Goal: Book appointment/travel/reservation

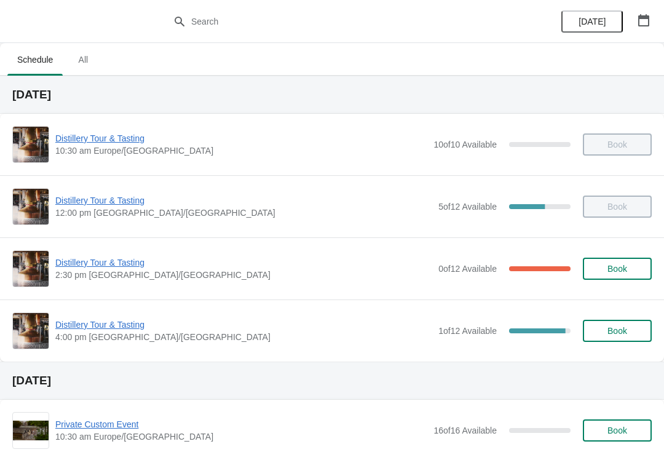
click at [648, 28] on button "button" at bounding box center [644, 20] width 22 height 22
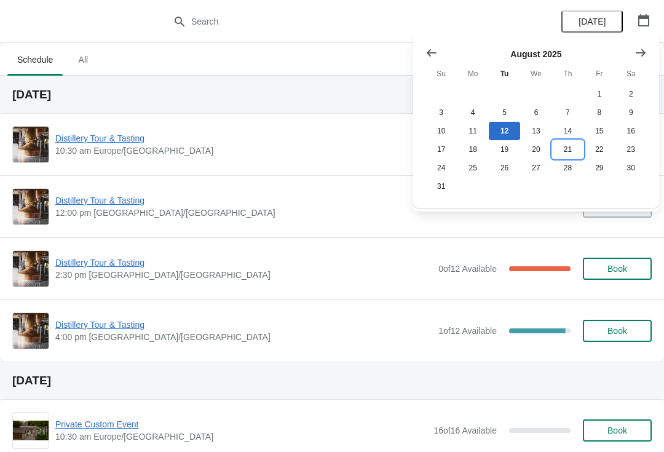
click at [572, 150] on button "21" at bounding box center [567, 149] width 31 height 18
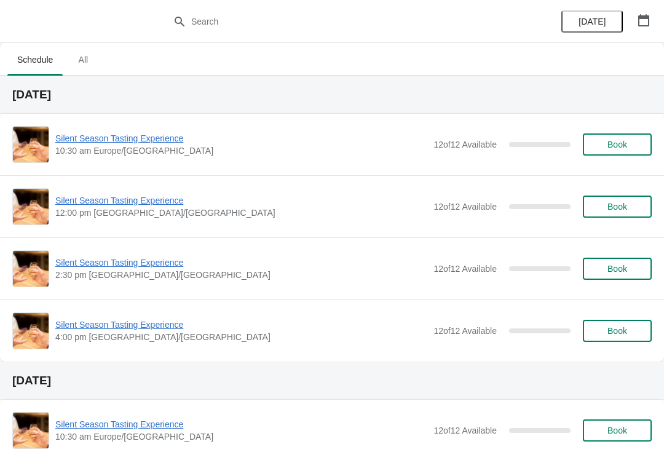
click at [647, 18] on icon "button" at bounding box center [643, 20] width 11 height 12
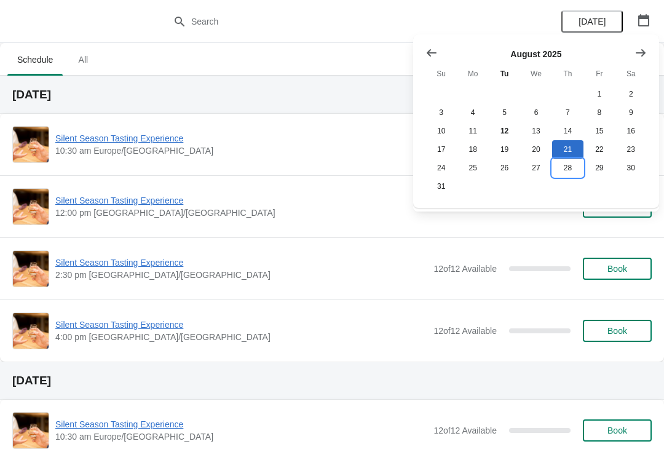
click at [574, 175] on button "28" at bounding box center [567, 168] width 31 height 18
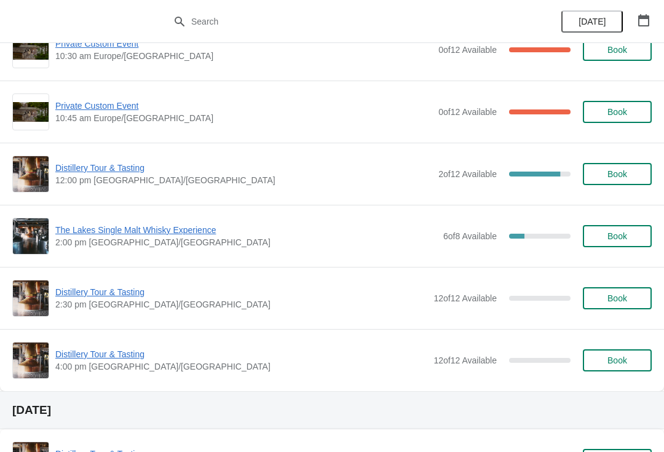
scroll to position [94, 0]
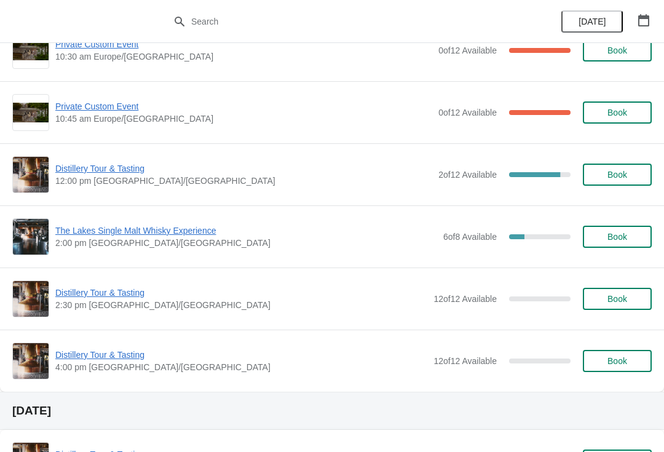
click at [640, 179] on span "Book" at bounding box center [617, 175] width 47 height 10
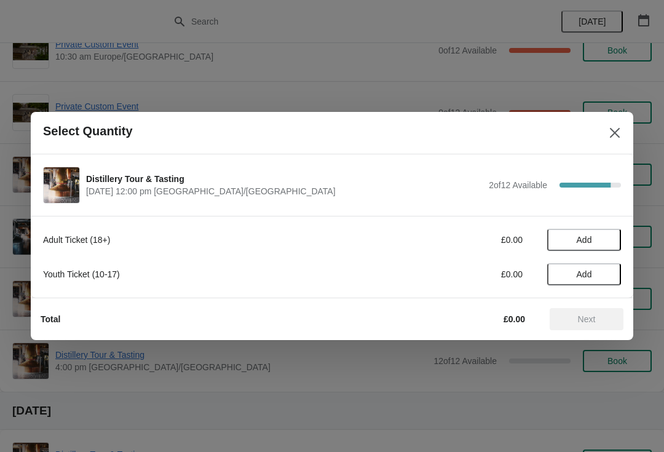
click at [608, 230] on button "Add" at bounding box center [584, 240] width 74 height 22
click at [611, 237] on icon at bounding box center [605, 240] width 13 height 13
click at [590, 321] on span "Next" at bounding box center [587, 319] width 18 height 10
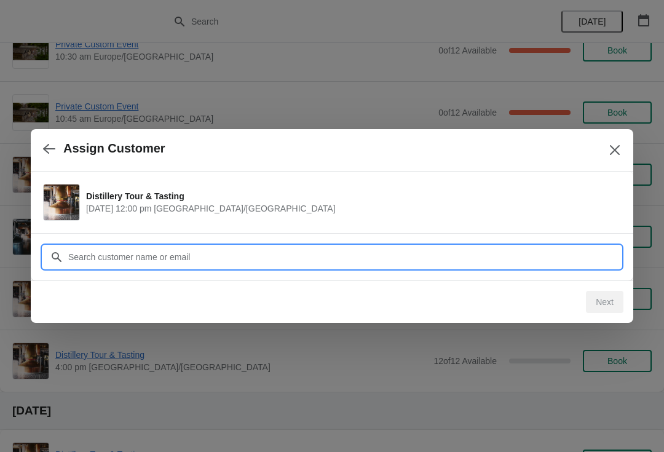
click at [237, 258] on input "Customer" at bounding box center [345, 257] width 554 height 22
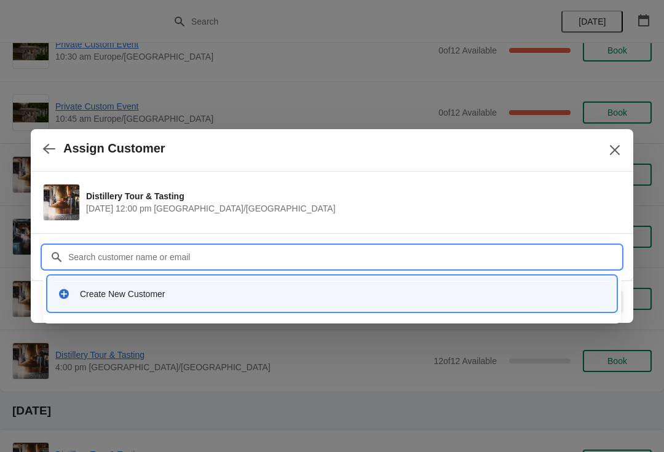
click at [149, 302] on div "Create New Customer" at bounding box center [332, 293] width 559 height 25
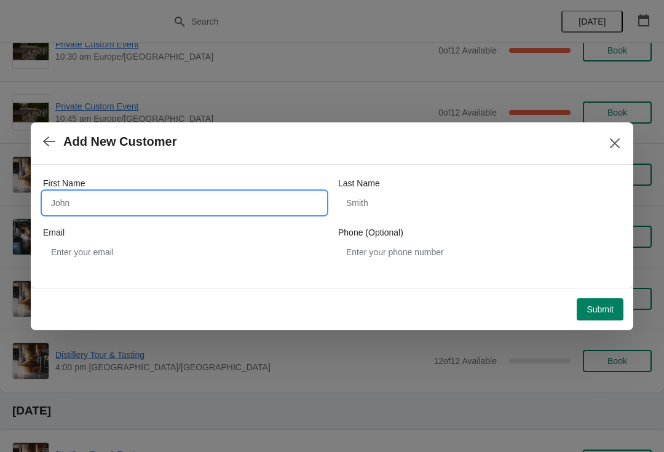
click at [129, 201] on input "First Name" at bounding box center [184, 203] width 283 height 22
type input "Mike"
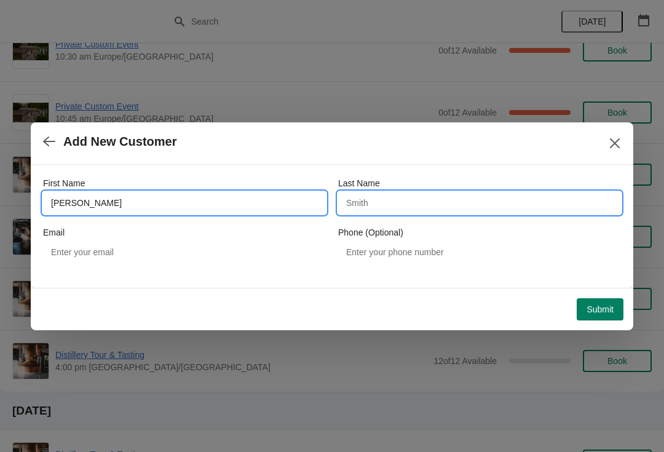
click at [412, 209] on input "Last Name" at bounding box center [479, 203] width 283 height 22
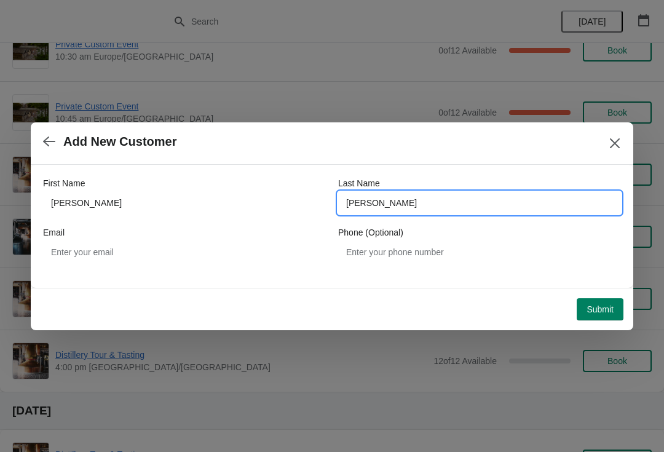
type input "Turney"
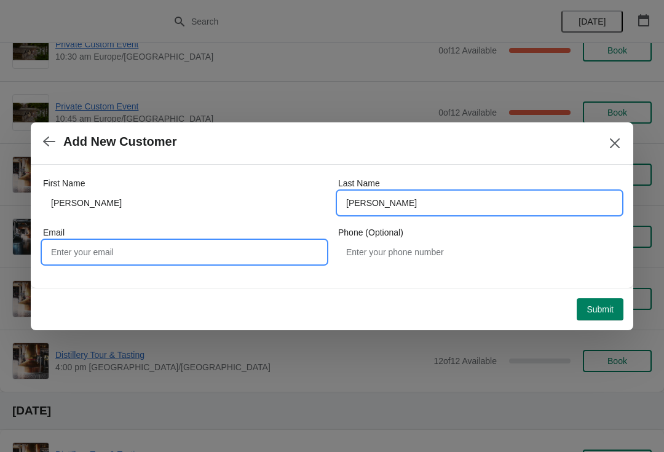
click at [181, 255] on input "Email" at bounding box center [184, 252] width 283 height 22
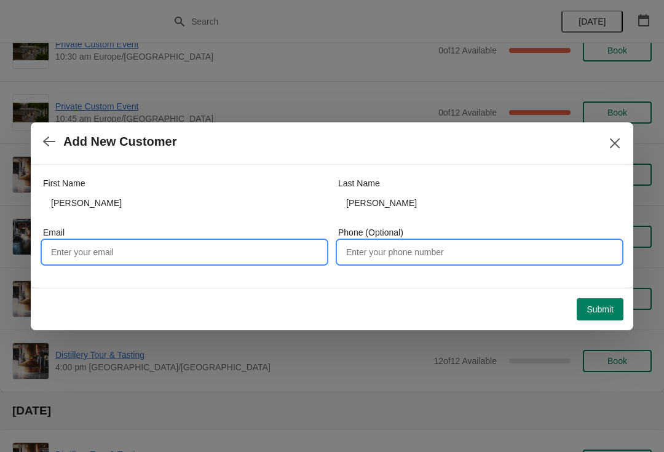
click at [407, 262] on input "Phone (Optional)" at bounding box center [479, 252] width 283 height 22
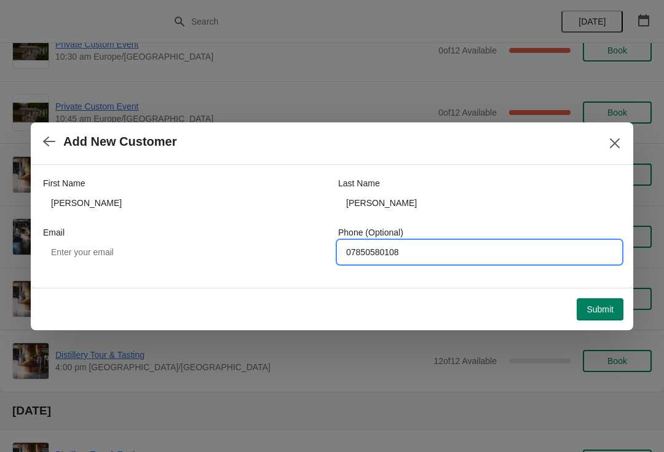
type input "07850580108"
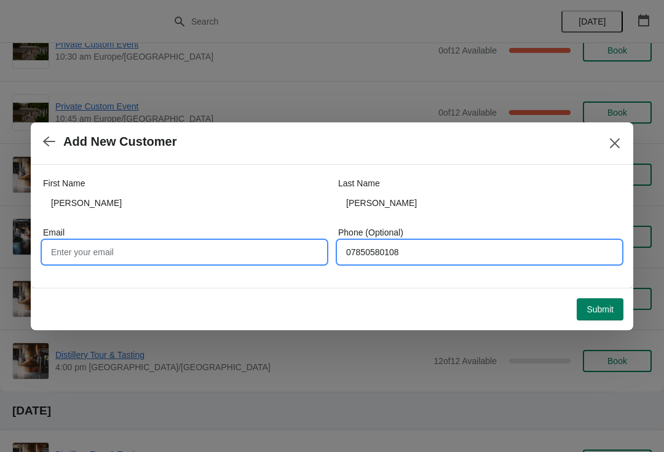
click at [173, 256] on input "Email" at bounding box center [184, 252] width 283 height 22
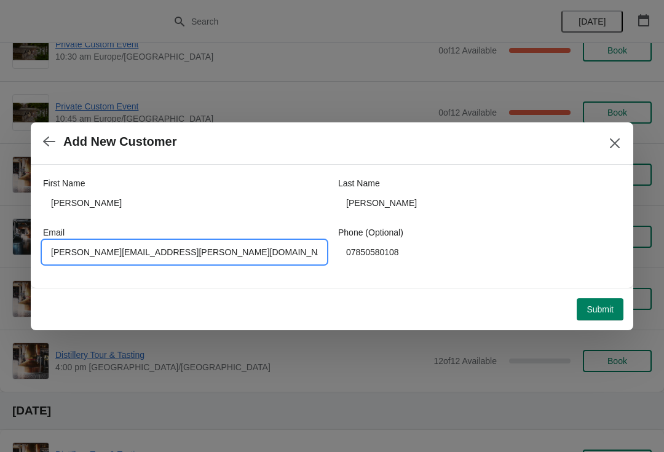
type input "Mike.turney@hotmail.co.uk"
click at [597, 314] on span "Submit" at bounding box center [600, 309] width 27 height 10
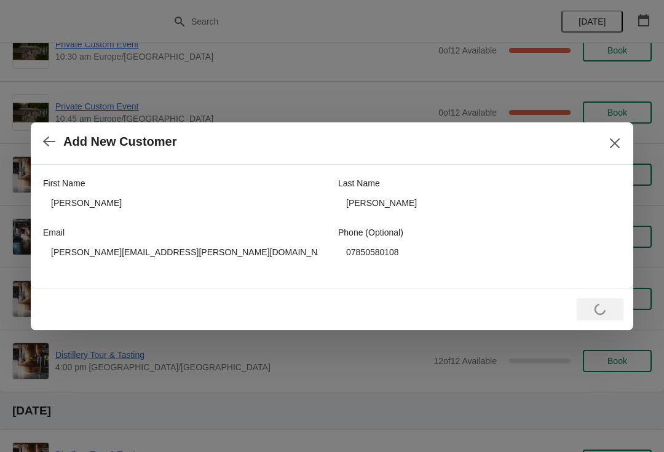
click at [256, 328] on div "Loading Submit" at bounding box center [332, 309] width 603 height 42
click at [258, 334] on div at bounding box center [332, 226] width 664 height 452
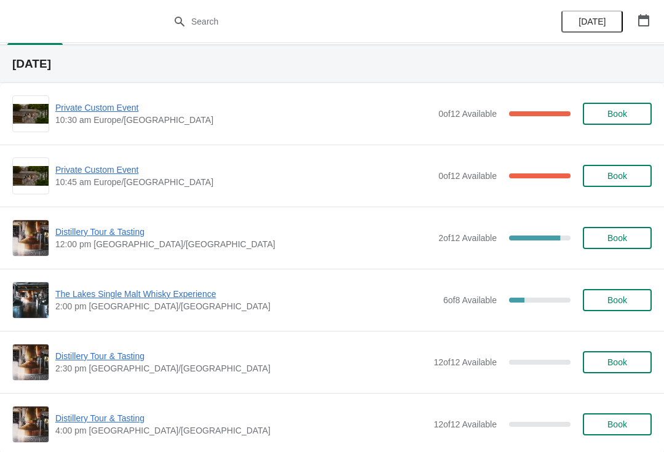
scroll to position [35, 0]
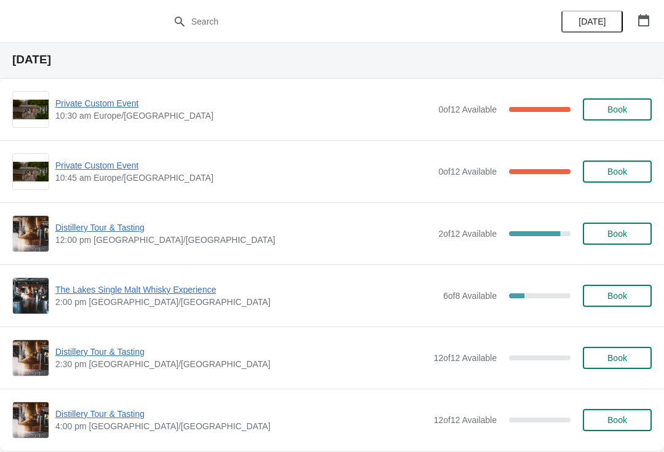
click at [119, 241] on span "12:00 pm [GEOGRAPHIC_DATA]/[GEOGRAPHIC_DATA]" at bounding box center [243, 240] width 377 height 12
click at [115, 228] on span "Distillery Tour & Tasting" at bounding box center [243, 227] width 377 height 12
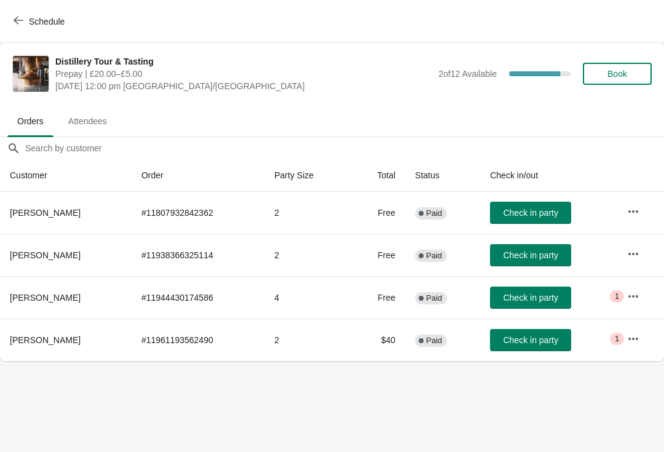
click at [628, 76] on span "Book" at bounding box center [617, 74] width 47 height 10
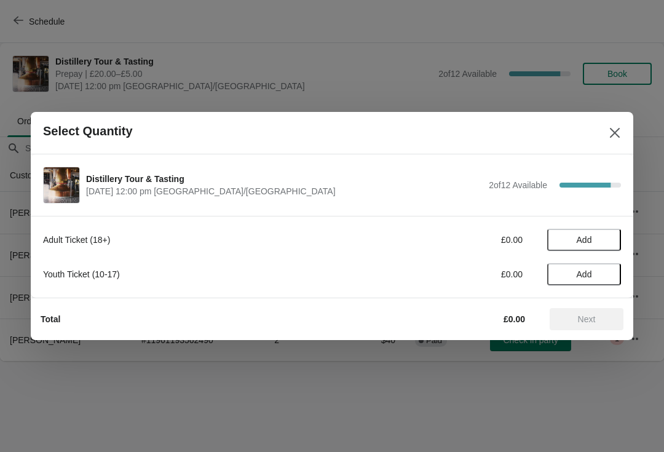
click at [601, 235] on span "Add" at bounding box center [585, 240] width 52 height 10
click at [603, 234] on icon at bounding box center [605, 240] width 13 height 13
click at [586, 324] on span "Next" at bounding box center [587, 319] width 18 height 10
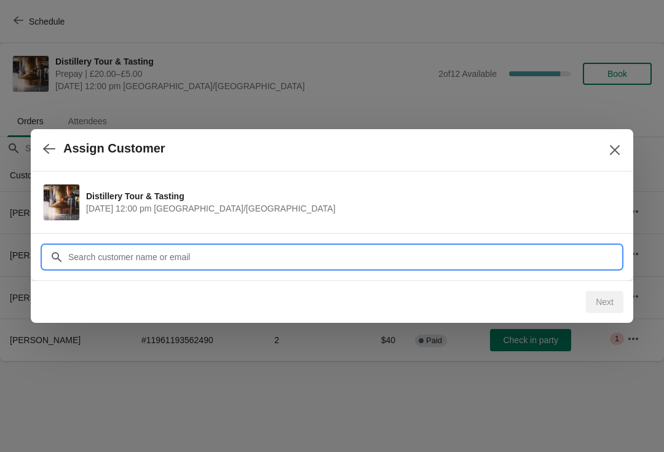
click at [127, 258] on input "Customer" at bounding box center [345, 257] width 554 height 22
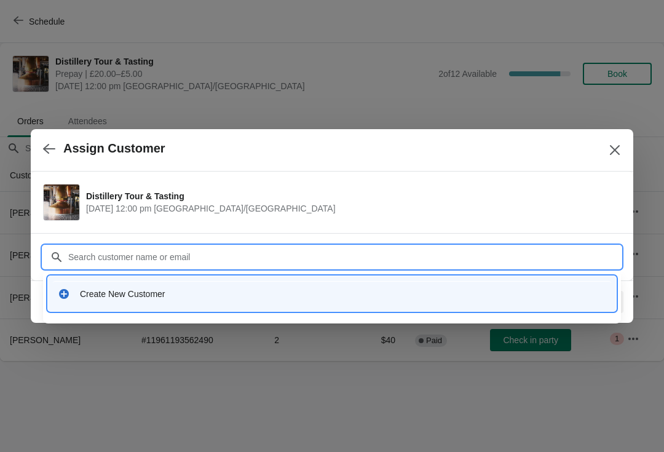
click at [133, 301] on div "Create New Customer" at bounding box center [332, 293] width 559 height 25
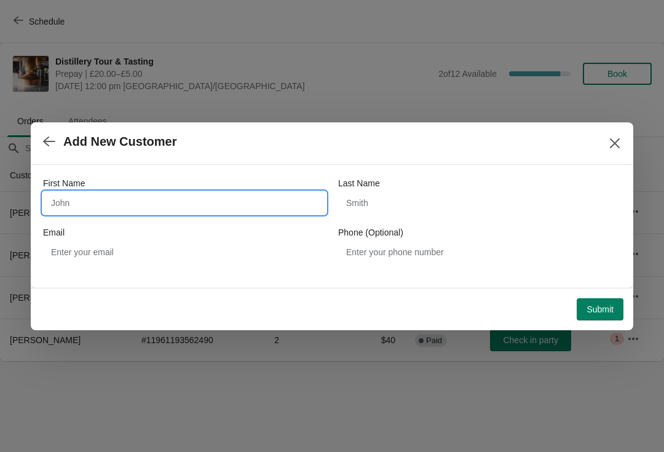
click at [109, 205] on input "First Name" at bounding box center [184, 203] width 283 height 22
type input "MikeTurney"
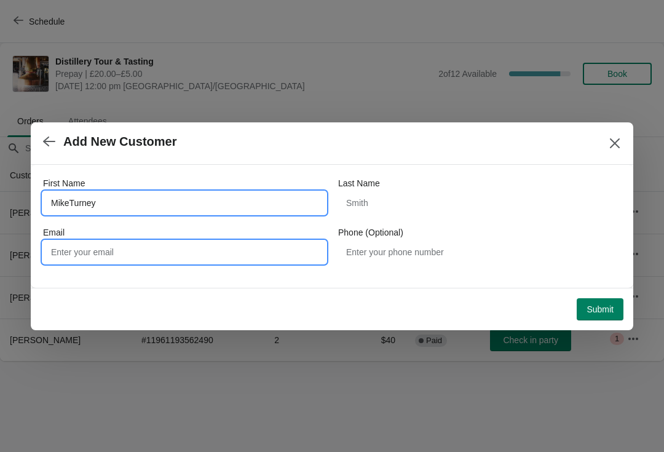
click at [140, 258] on input "Email" at bounding box center [184, 252] width 283 height 22
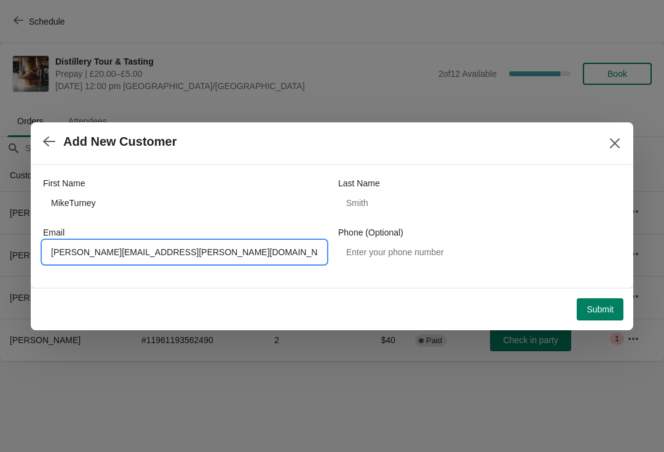
type input "Mike.turney@hotmail.co.uk"
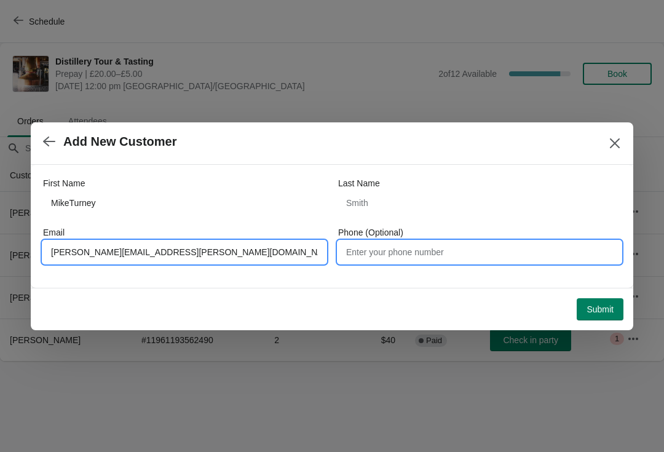
click at [431, 255] on input "Phone (Optional)" at bounding box center [479, 252] width 283 height 22
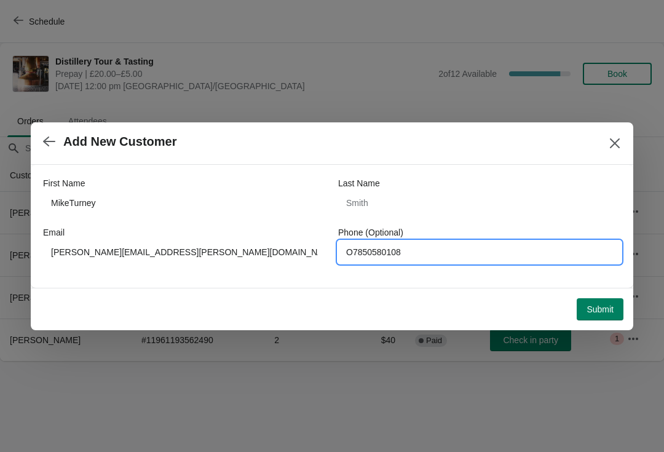
click at [613, 300] on button "Submit" at bounding box center [600, 309] width 47 height 22
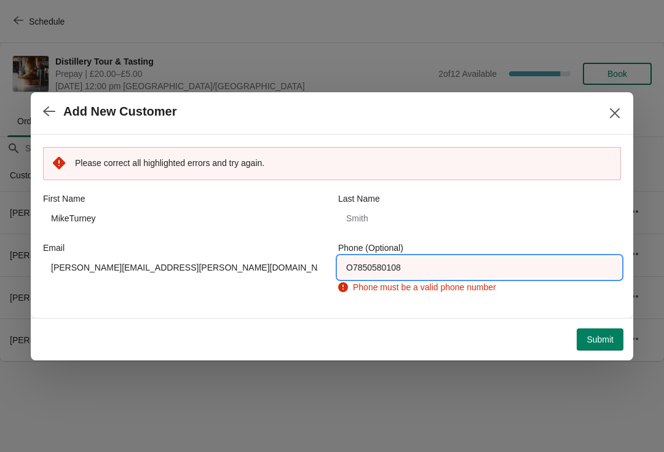
click at [433, 276] on input "O7850580108" at bounding box center [479, 267] width 283 height 22
type input "O"
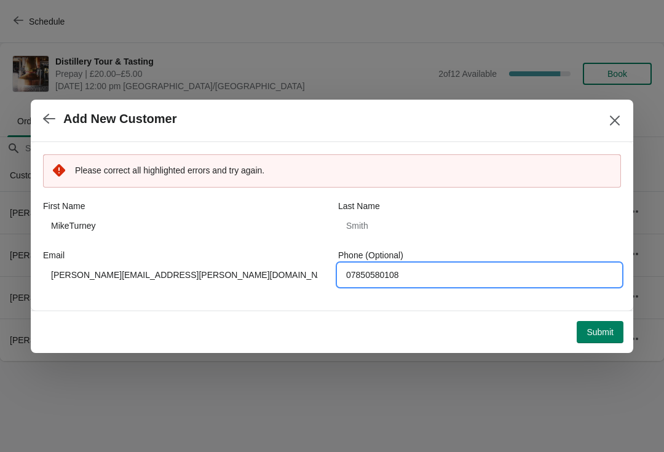
type input "07850580108"
click at [597, 340] on button "Submit" at bounding box center [600, 332] width 47 height 22
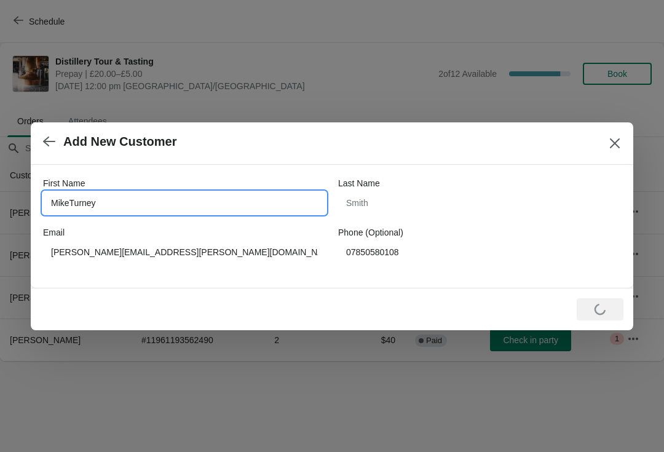
click at [105, 205] on input "MikeTurney" at bounding box center [184, 203] width 283 height 22
type input "Mike"
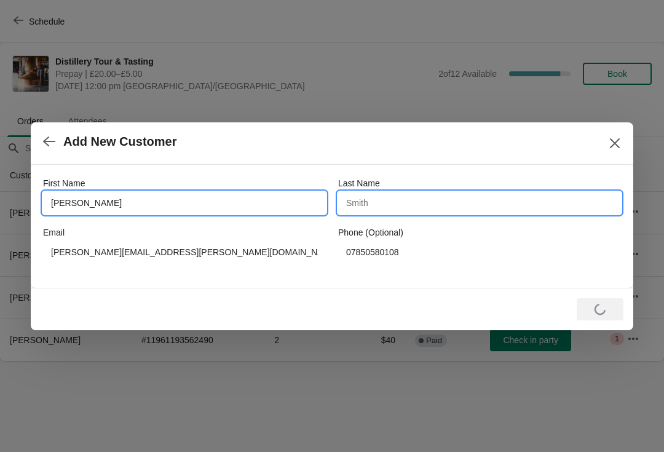
click at [424, 211] on input "Last Name" at bounding box center [479, 203] width 283 height 22
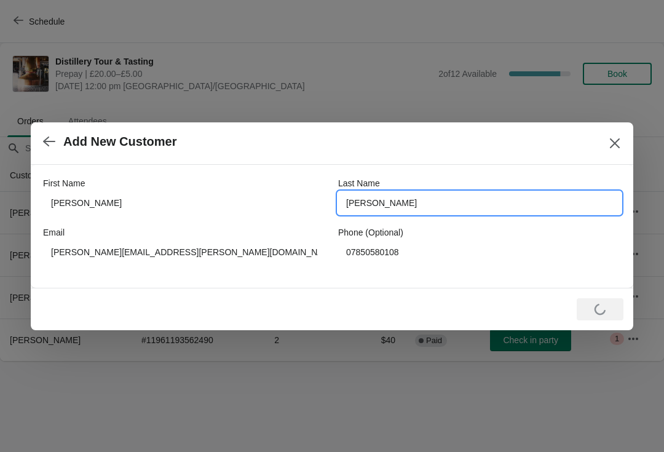
type input "Turney"
click at [277, 290] on div "Loading Submit" at bounding box center [327, 304] width 593 height 32
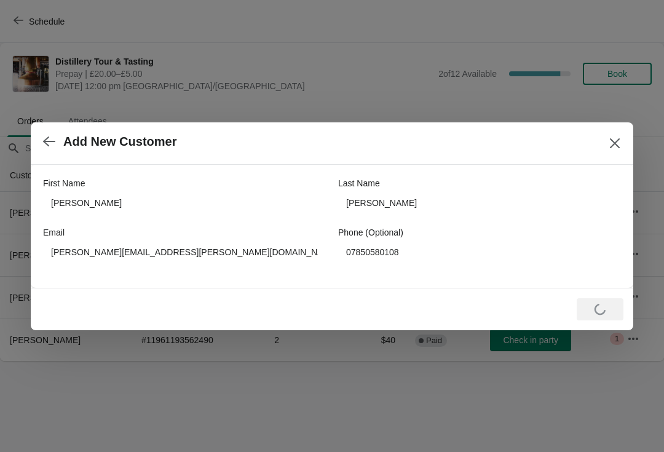
click at [622, 149] on button "Close" at bounding box center [615, 143] width 22 height 22
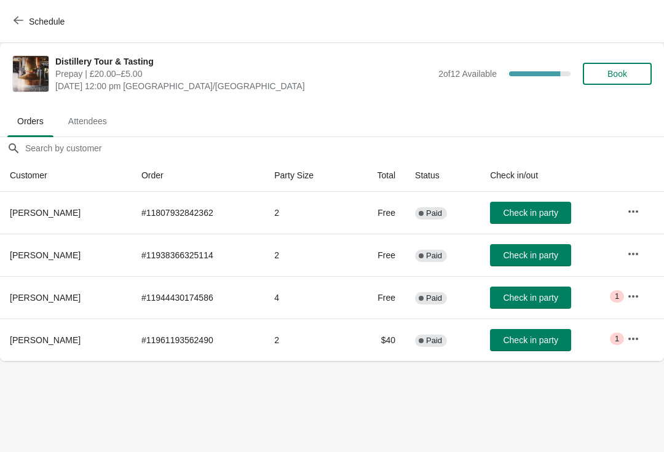
click at [8, 22] on button "Schedule" at bounding box center [40, 21] width 68 height 22
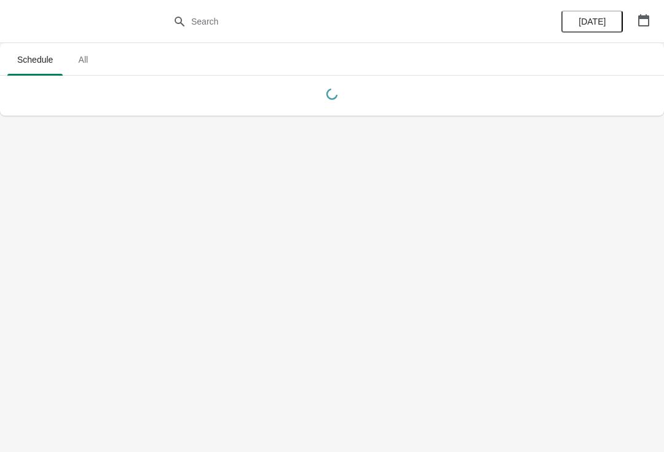
click at [646, 19] on icon "button" at bounding box center [644, 20] width 12 height 12
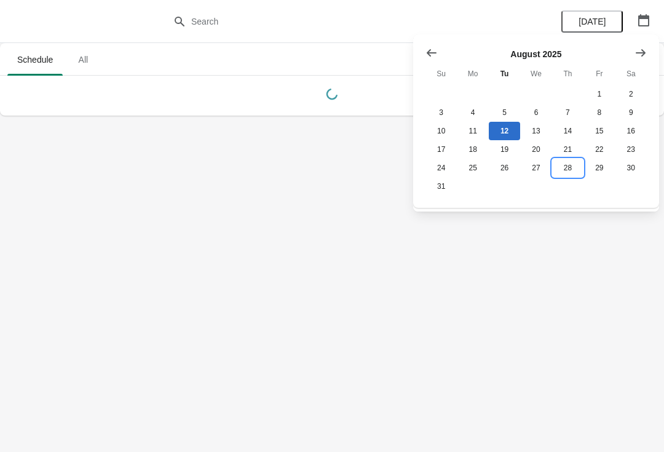
click at [565, 172] on button "28" at bounding box center [567, 168] width 31 height 18
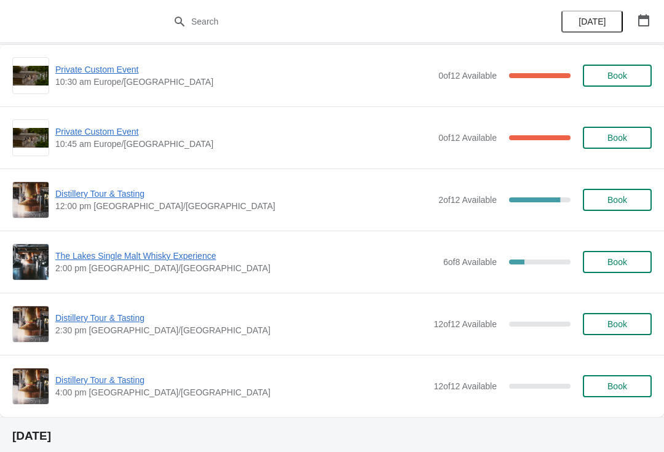
scroll to position [77, 0]
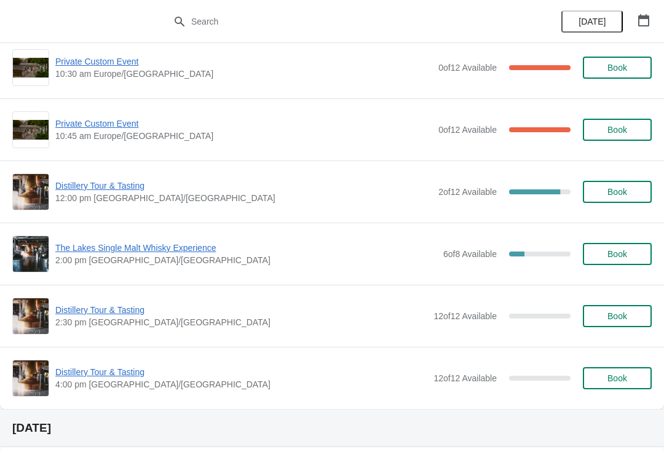
click at [127, 311] on span "Distillery Tour & Tasting" at bounding box center [241, 310] width 372 height 12
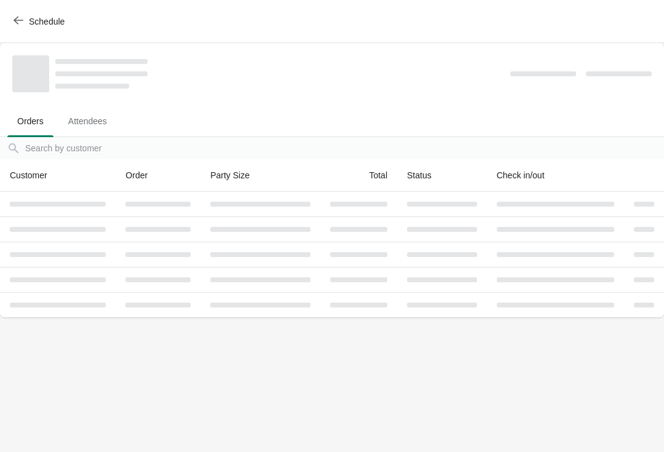
scroll to position [0, 0]
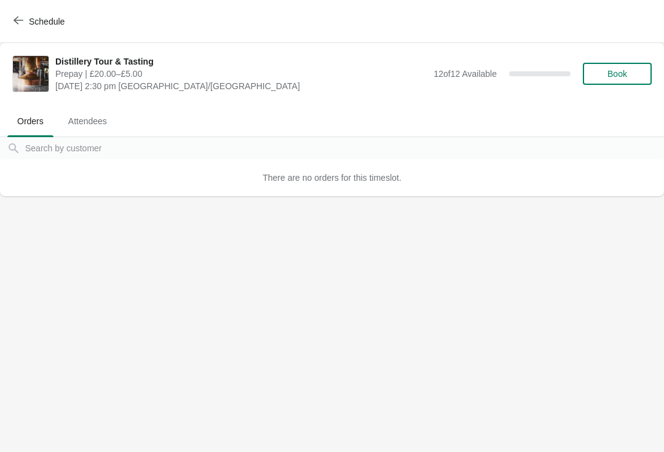
click at [628, 66] on button "Book" at bounding box center [617, 74] width 69 height 22
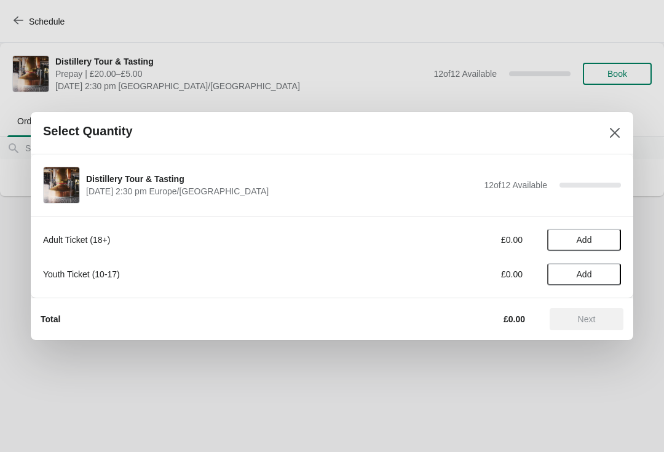
click at [588, 235] on span "Add" at bounding box center [584, 240] width 15 height 10
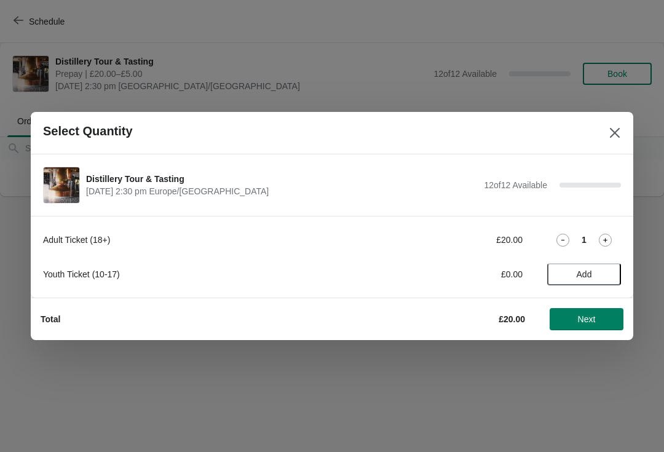
click at [606, 234] on icon at bounding box center [605, 240] width 13 height 13
click at [591, 327] on button "Next" at bounding box center [587, 319] width 74 height 22
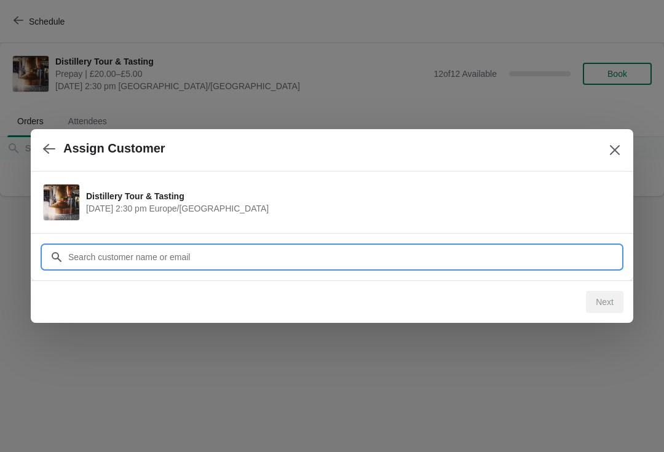
click at [258, 258] on input "Customer" at bounding box center [345, 257] width 554 height 22
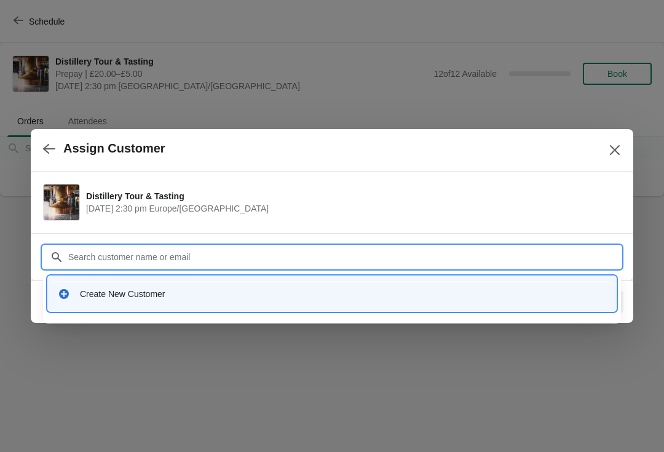
click at [201, 301] on div "Create New Customer" at bounding box center [332, 293] width 559 height 25
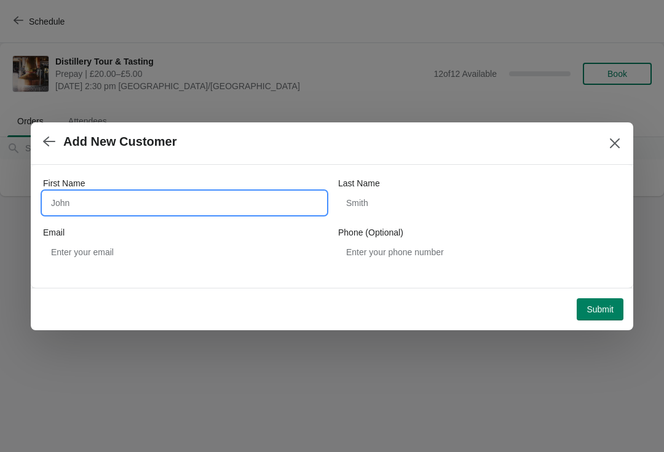
click at [140, 201] on input "First Name" at bounding box center [184, 203] width 283 height 22
type input "Mike"
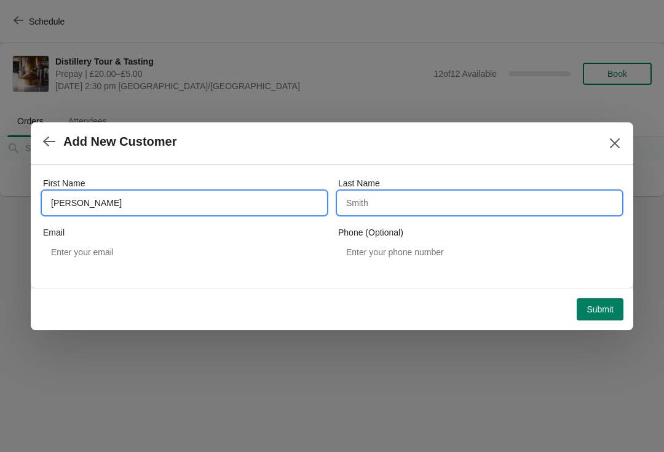
click at [436, 196] on input "Last Name" at bounding box center [479, 203] width 283 height 22
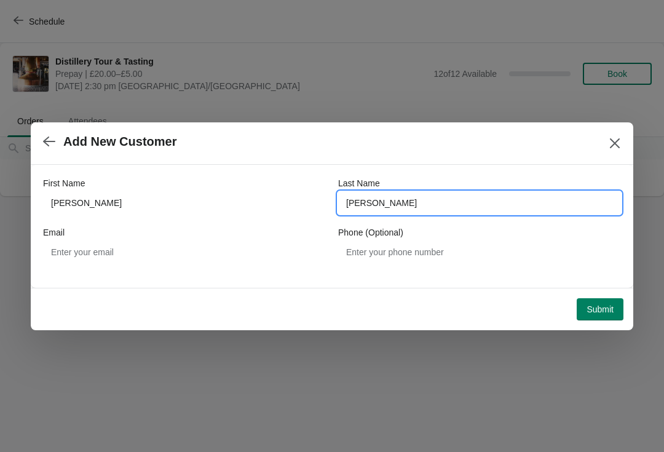
type input "Turney"
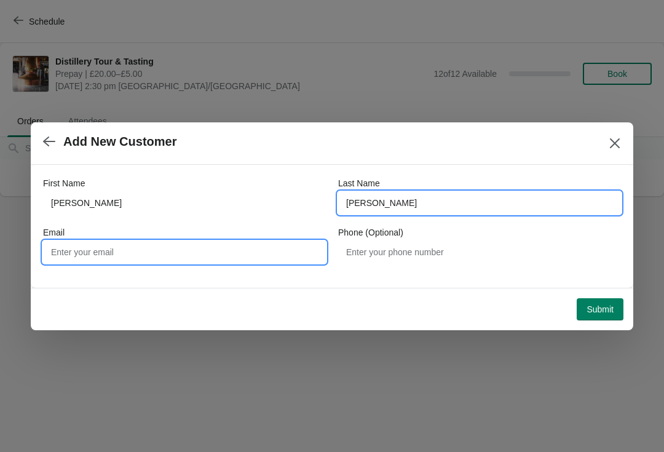
click at [161, 256] on input "Email" at bounding box center [184, 252] width 283 height 22
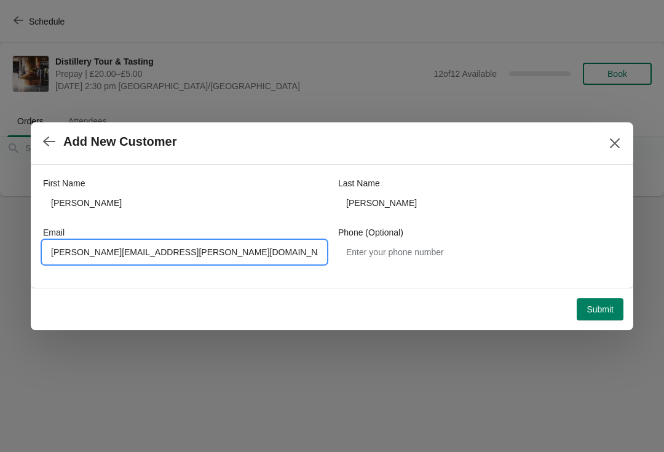
type input "Mike.turney@hotmail.co.uk"
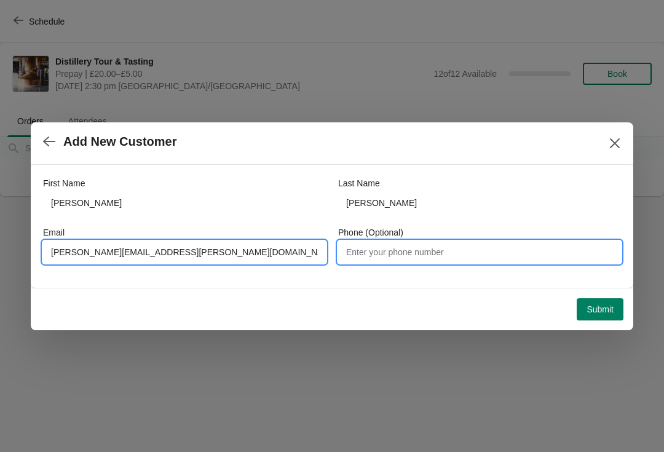
click at [405, 253] on input "Phone (Optional)" at bounding box center [479, 252] width 283 height 22
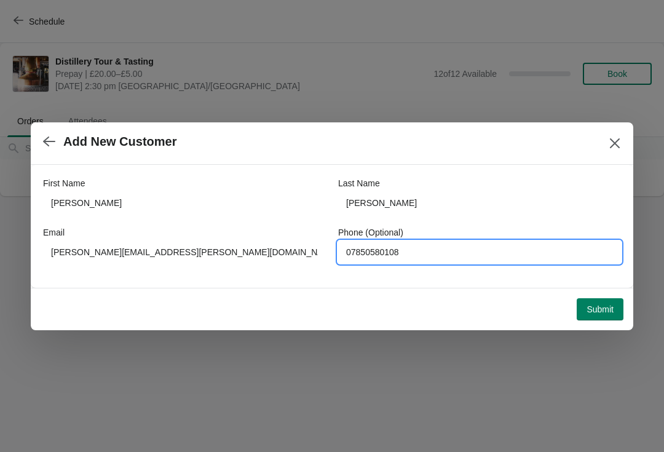
type input "07850580108"
click at [601, 314] on span "Submit" at bounding box center [600, 309] width 27 height 10
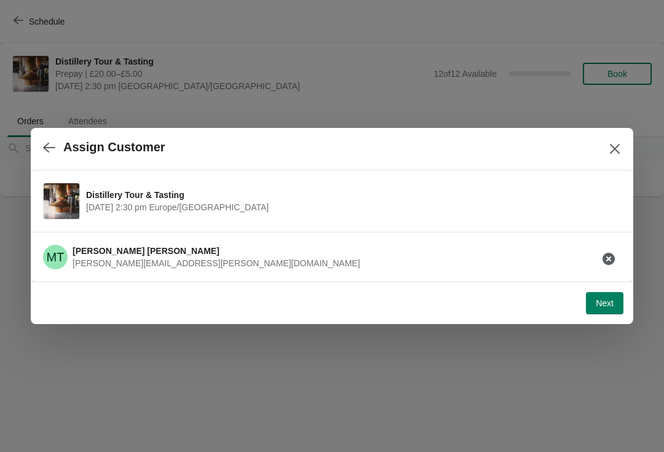
click at [611, 313] on button "Next" at bounding box center [605, 303] width 38 height 22
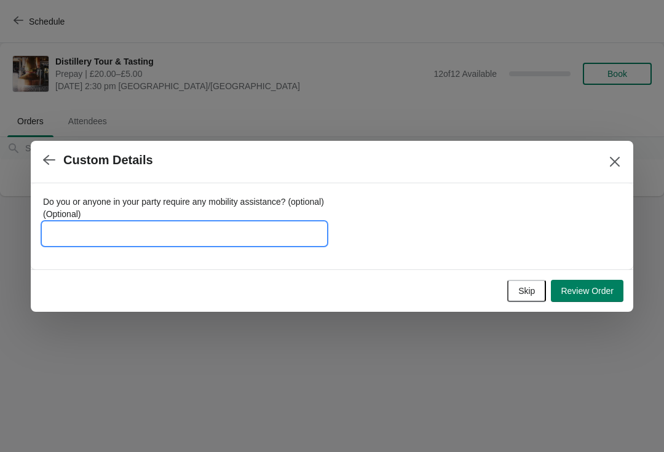
click at [142, 228] on input "Do you or anyone in your party require any mobility assistance? (optional) (Opt…" at bounding box center [184, 234] width 283 height 22
type input "Old paper vouchers x 2"
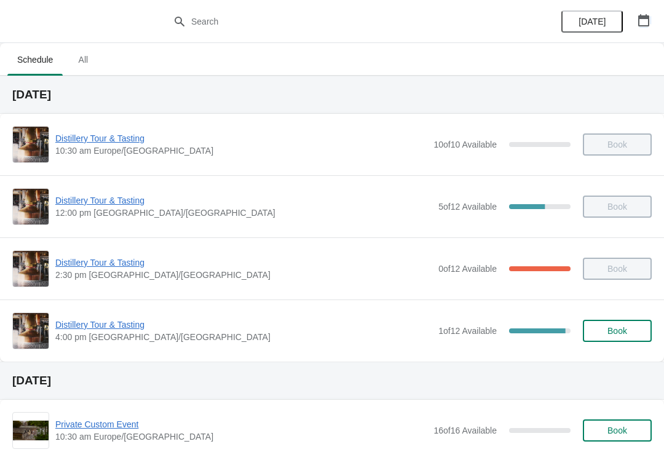
click at [644, 24] on icon "button" at bounding box center [644, 20] width 12 height 12
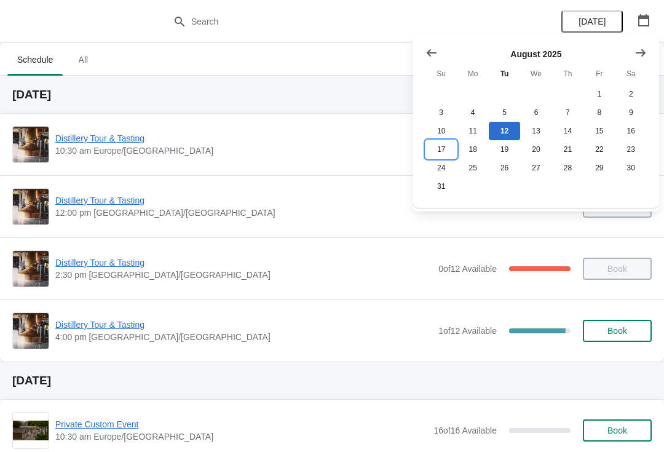
click at [443, 151] on button "17" at bounding box center [441, 149] width 31 height 18
